Goal: Find specific page/section: Find specific page/section

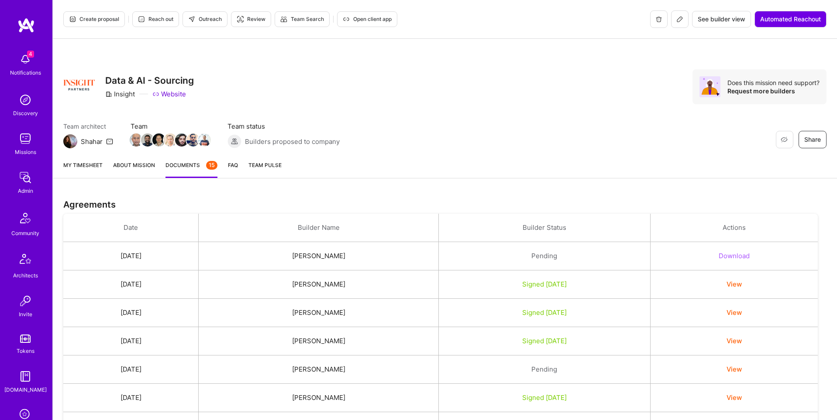
scroll to position [137, 0]
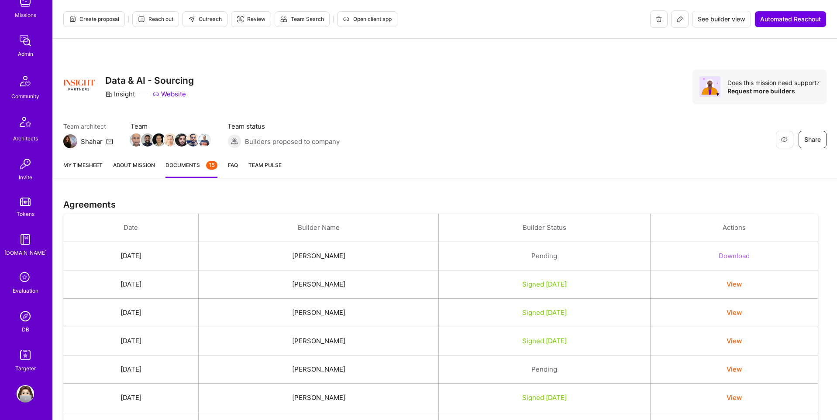
click at [24, 317] on img at bounding box center [25, 316] width 17 height 17
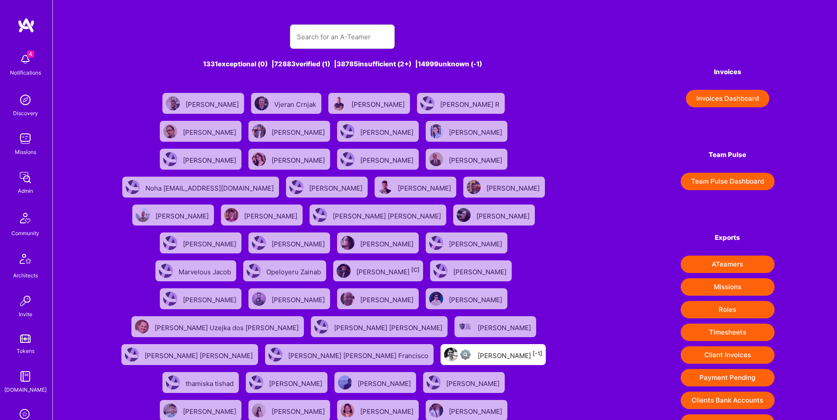
click at [25, 140] on img at bounding box center [25, 138] width 17 height 17
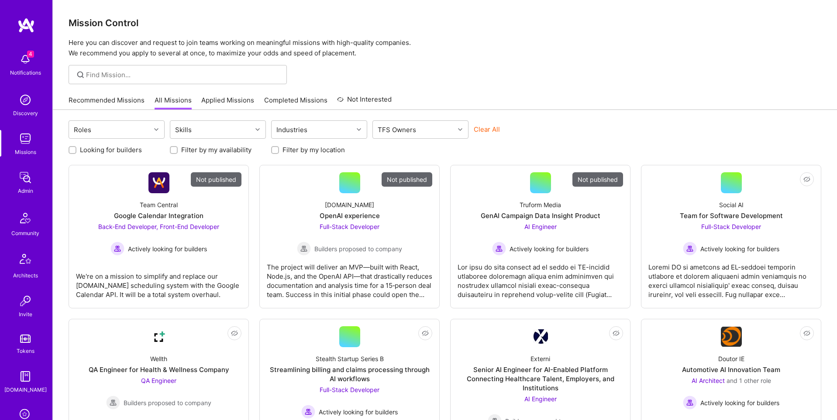
scroll to position [98, 0]
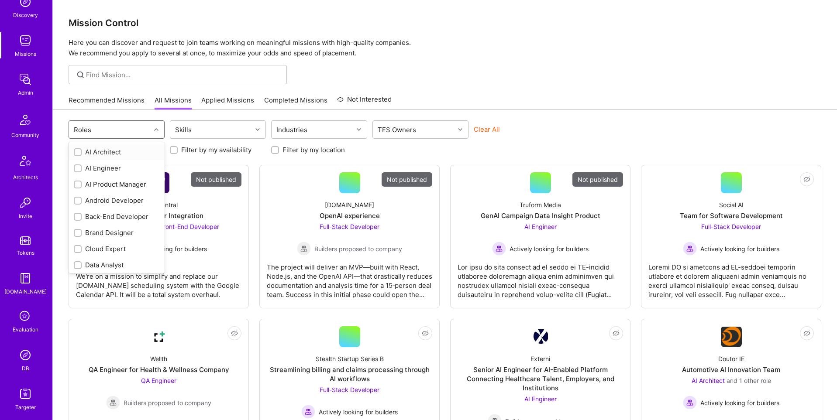
click at [124, 130] on div "Roles" at bounding box center [110, 129] width 82 height 17
type input "fr"
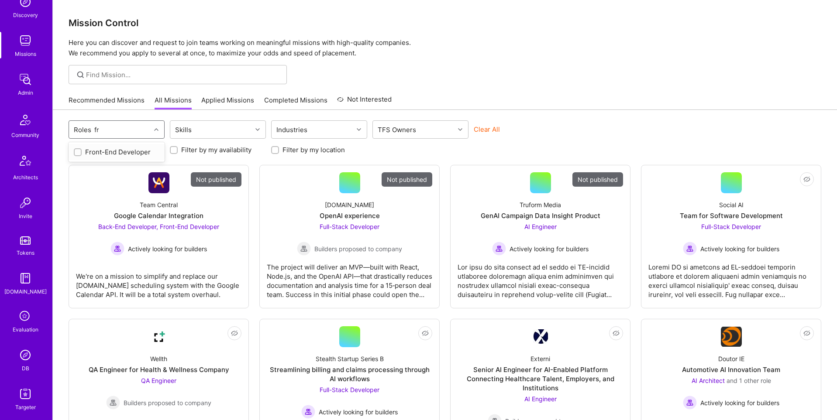
click at [77, 152] on input "checkbox" at bounding box center [79, 153] width 6 height 6
checkbox input "false"
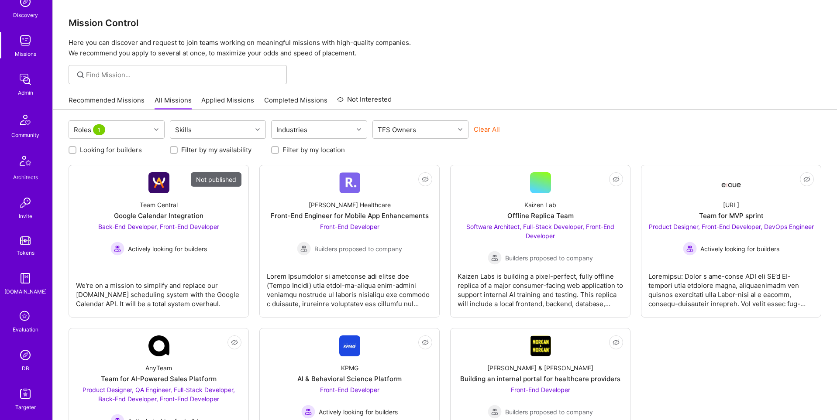
click at [582, 142] on div "Looking for builders Filter by my availability Filter by my location" at bounding box center [445, 148] width 752 height 14
click at [189, 123] on div "Skills" at bounding box center [211, 129] width 82 height 17
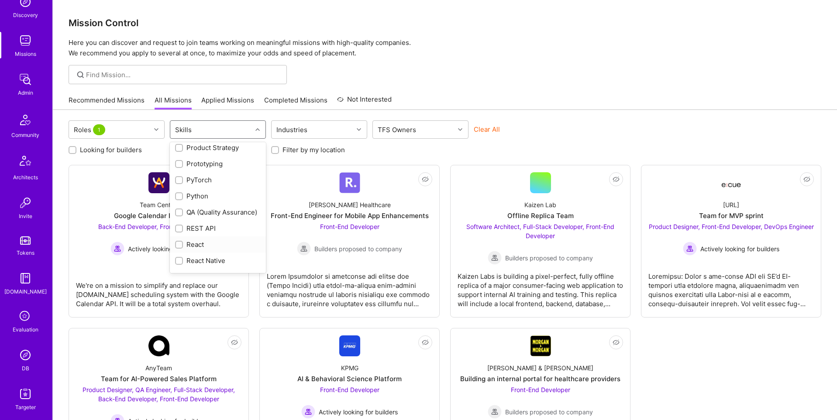
click at [178, 242] on input "checkbox" at bounding box center [180, 245] width 6 height 6
checkbox input "false"
checkbox input "true"
click at [604, 140] on div "Roles 1 option React, selected. option REST API focused, 86 of 116. 116 results…" at bounding box center [445, 137] width 752 height 34
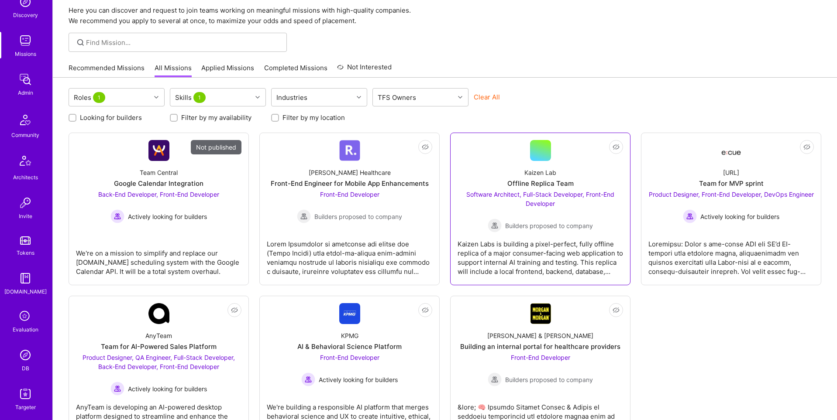
scroll to position [36, 0]
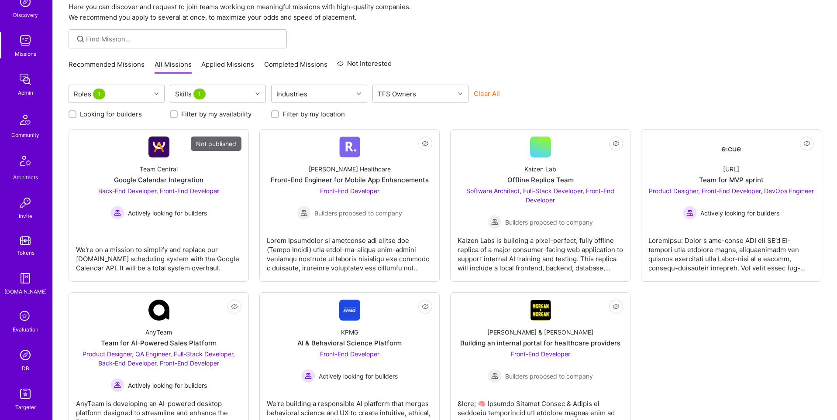
click at [74, 115] on input "Looking for builders" at bounding box center [73, 115] width 6 height 6
checkbox input "true"
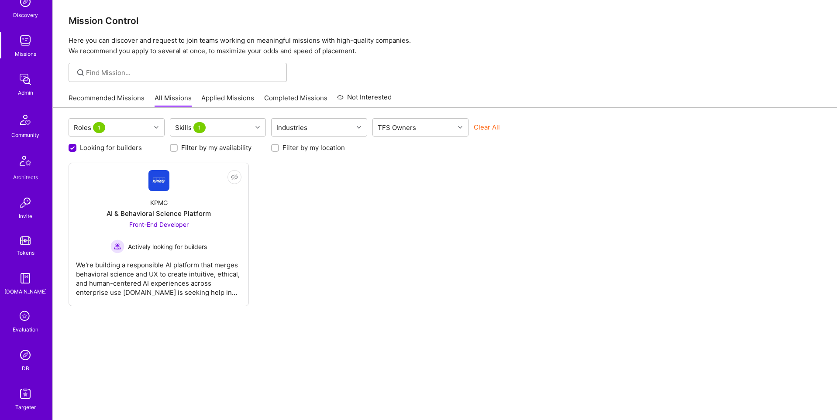
scroll to position [137, 0]
click at [26, 318] on img at bounding box center [25, 316] width 17 height 17
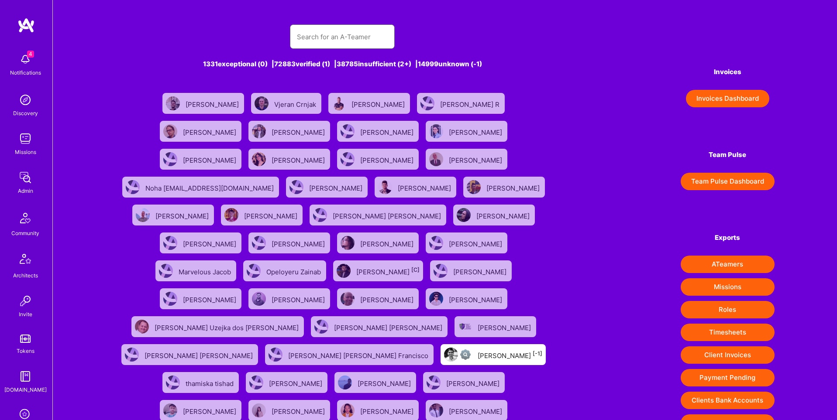
click at [374, 38] on input "text" at bounding box center [342, 37] width 91 height 22
paste input "[PERSON_NAME][EMAIL_ADDRESS][DOMAIN_NAME]"
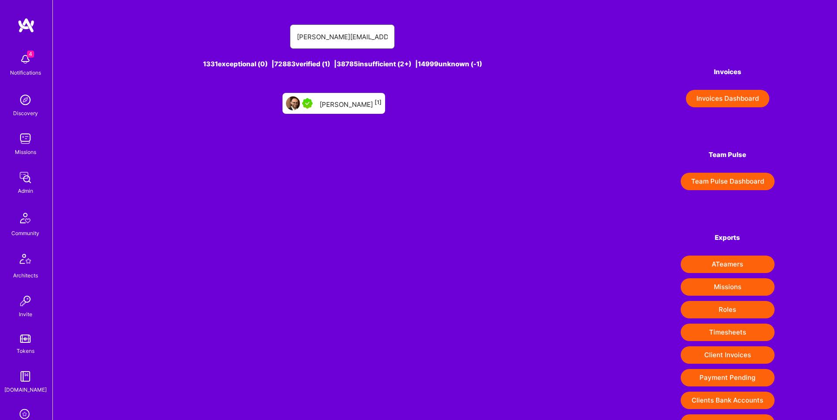
type input "[PERSON_NAME][EMAIL_ADDRESS][DOMAIN_NAME]"
click at [345, 101] on div "[PERSON_NAME] [1]" at bounding box center [350, 103] width 62 height 11
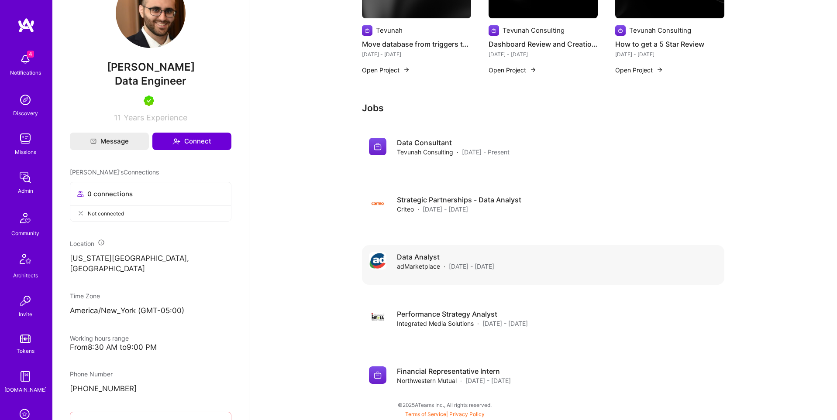
scroll to position [56, 0]
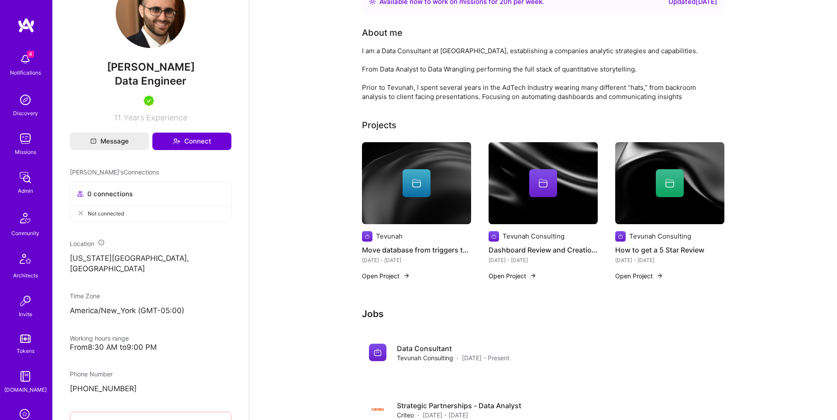
click at [681, 195] on div at bounding box center [670, 183] width 28 height 28
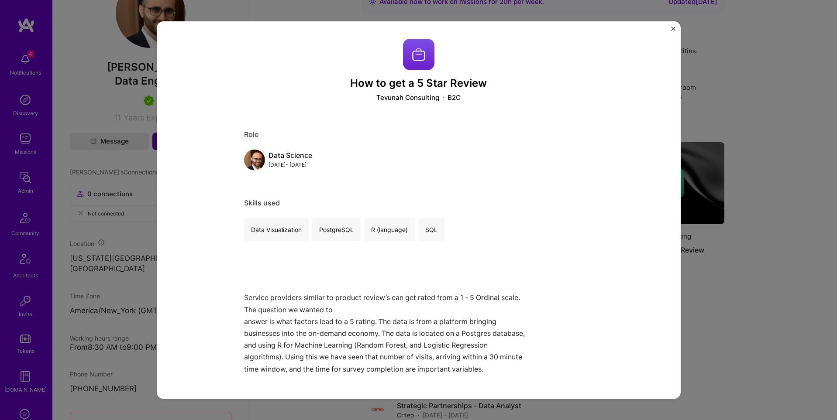
click at [674, 28] on img "Close" at bounding box center [673, 28] width 4 height 4
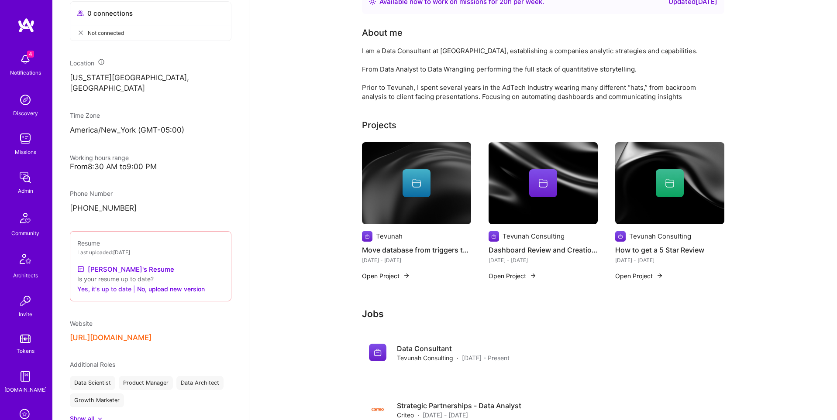
scroll to position [481, 0]
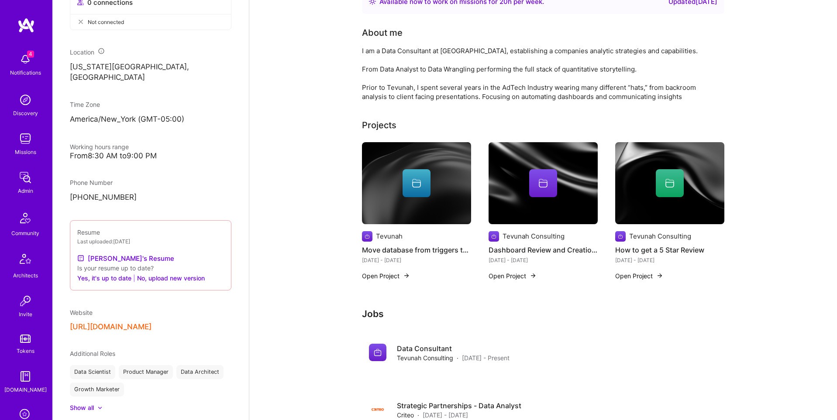
click at [121, 326] on button "[URL][DOMAIN_NAME]" at bounding box center [111, 327] width 82 height 9
